Goal: Check status

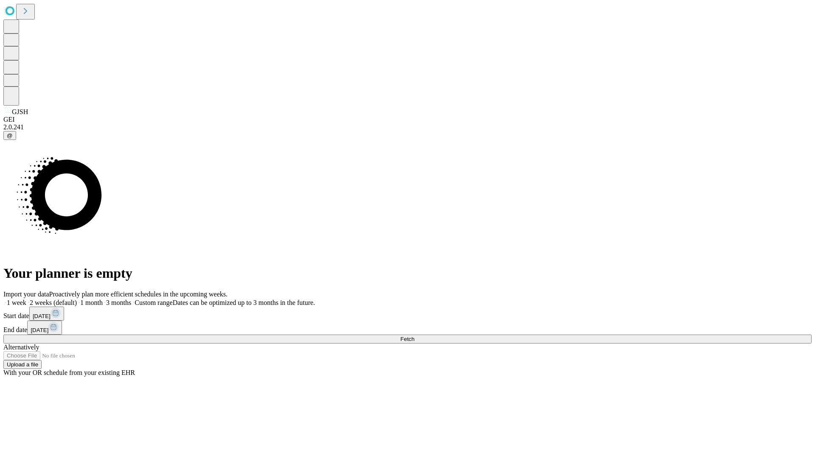
click at [414, 336] on span "Fetch" at bounding box center [407, 339] width 14 height 6
